Goal: Transaction & Acquisition: Subscribe to service/newsletter

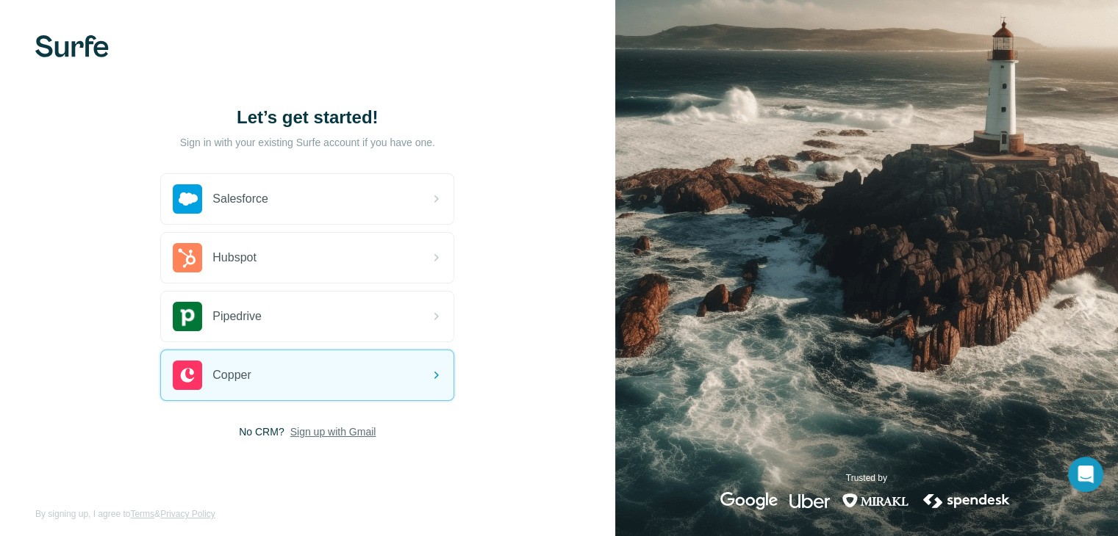
click at [315, 433] on span "Sign up with Gmail" at bounding box center [333, 432] width 86 height 15
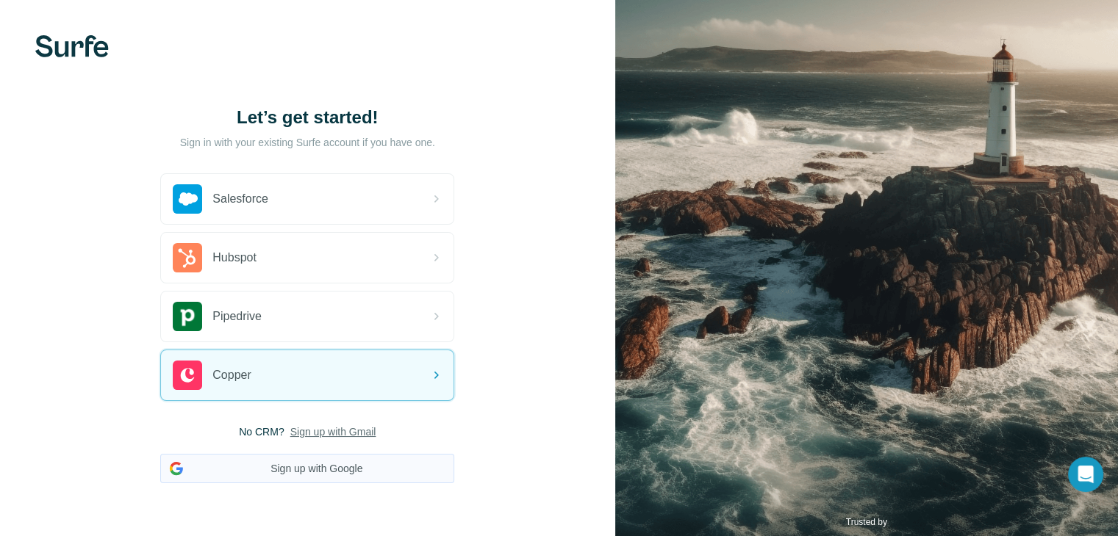
click at [301, 472] on button "Sign up with Google" at bounding box center [307, 468] width 294 height 29
